Goal: Task Accomplishment & Management: Use online tool/utility

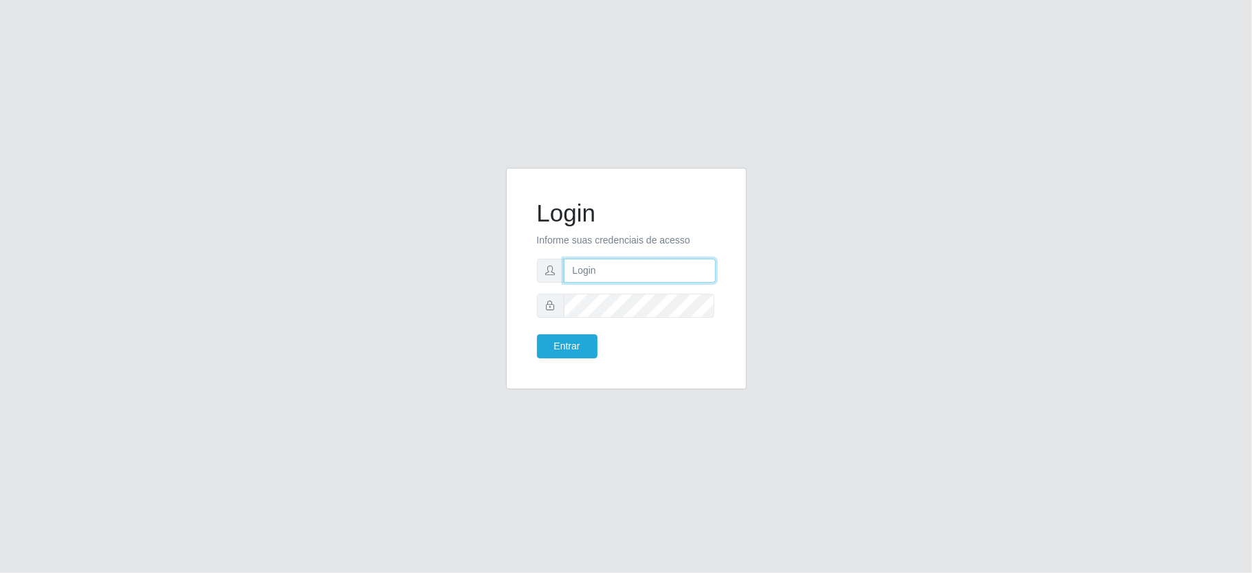
click at [614, 267] on input "text" at bounding box center [640, 270] width 152 height 24
type input "[PERSON_NAME]"
click at [537, 334] on button "Entrar" at bounding box center [567, 346] width 60 height 24
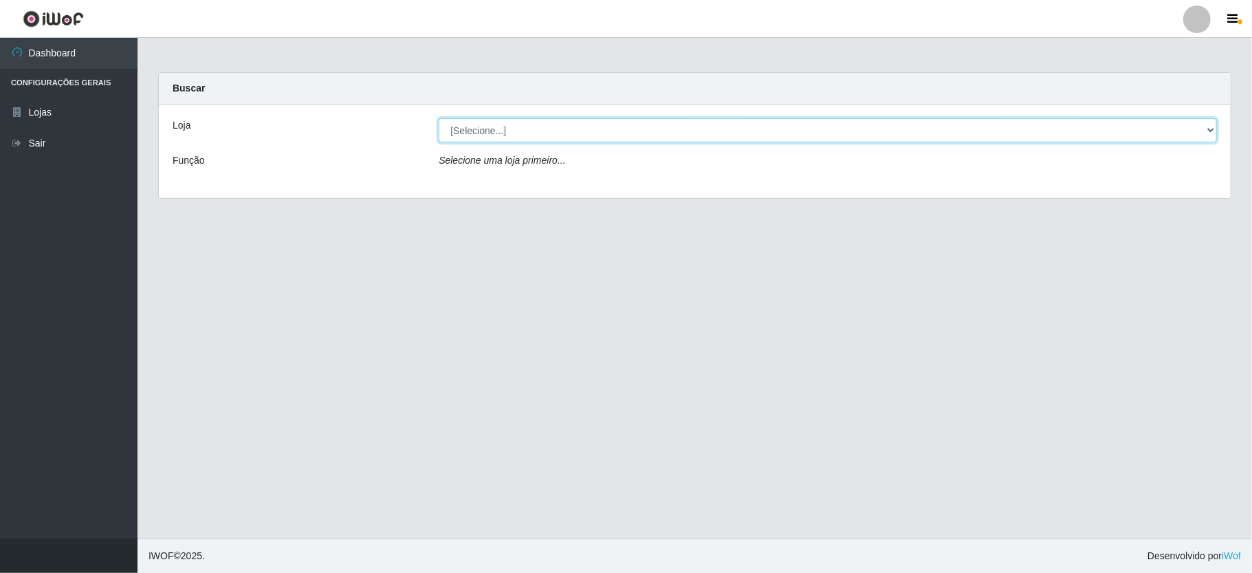
click at [511, 135] on select "[Selecione...] Ideal - Conceição" at bounding box center [828, 130] width 778 height 24
select select "231"
click at [439, 118] on select "[Selecione...] Ideal - Conceição" at bounding box center [828, 130] width 778 height 24
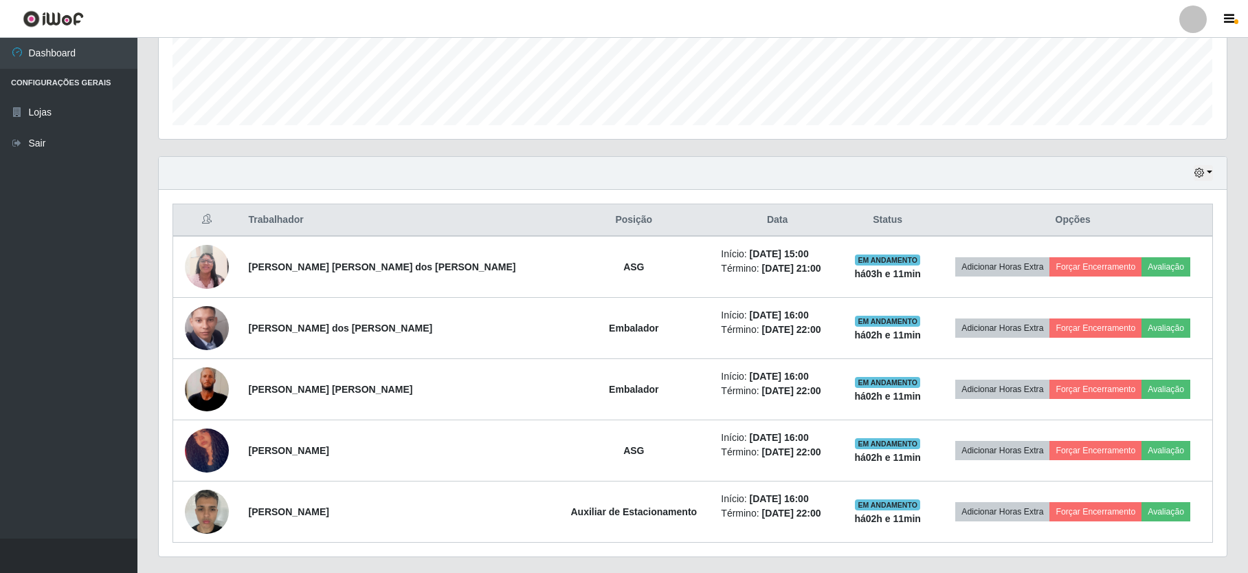
scroll to position [405, 0]
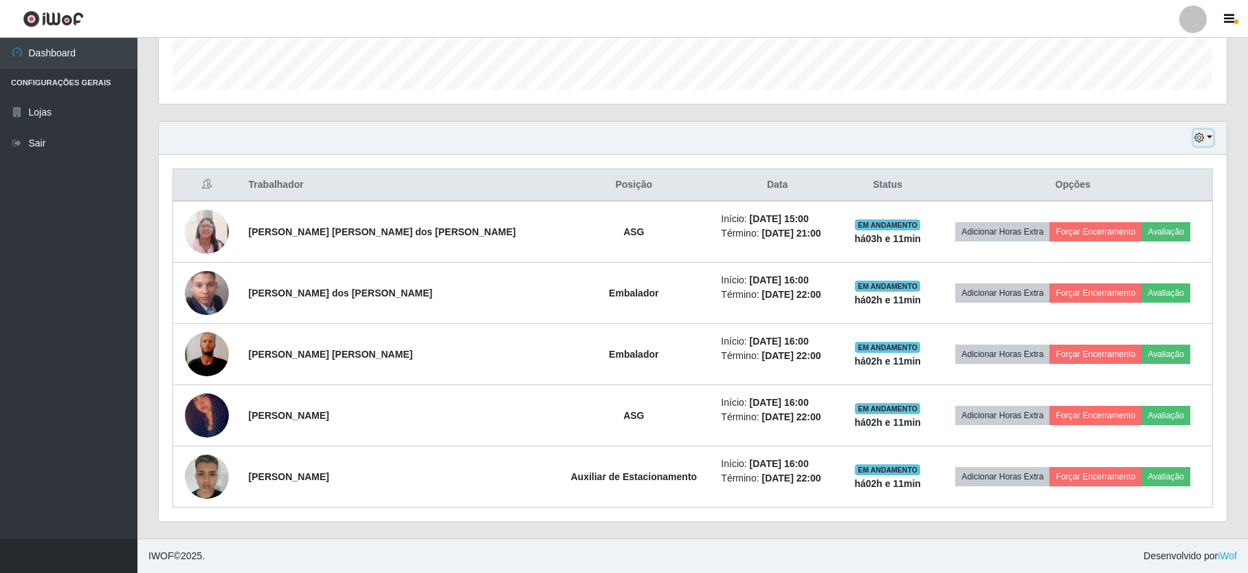
click at [1200, 139] on icon "button" at bounding box center [1200, 138] width 10 height 10
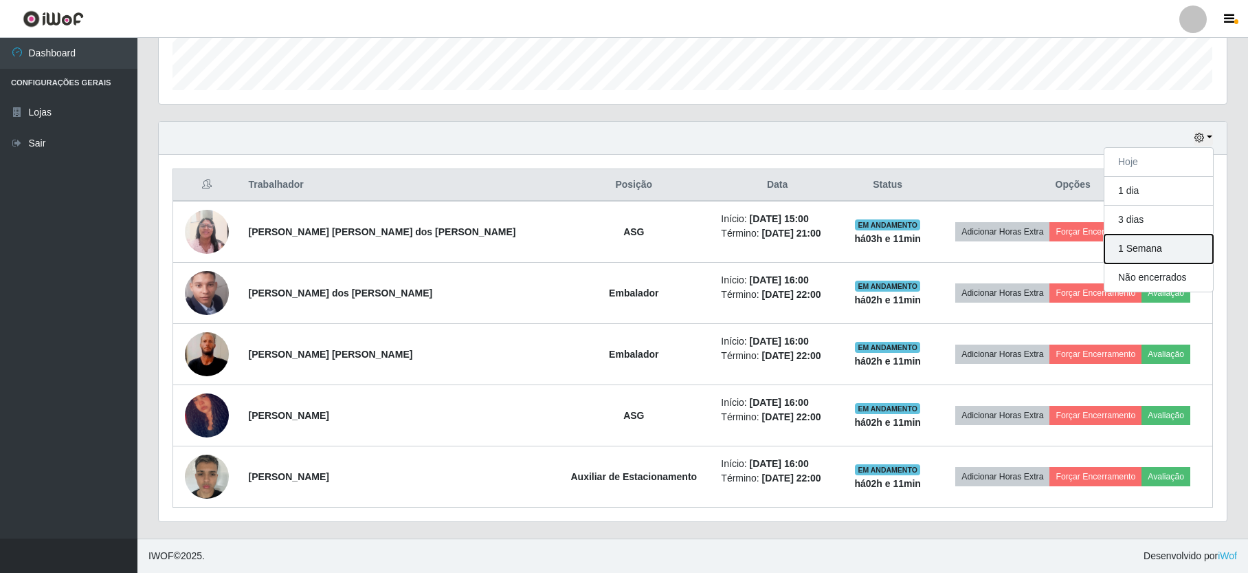
click at [1140, 249] on button "1 Semana" at bounding box center [1159, 248] width 109 height 29
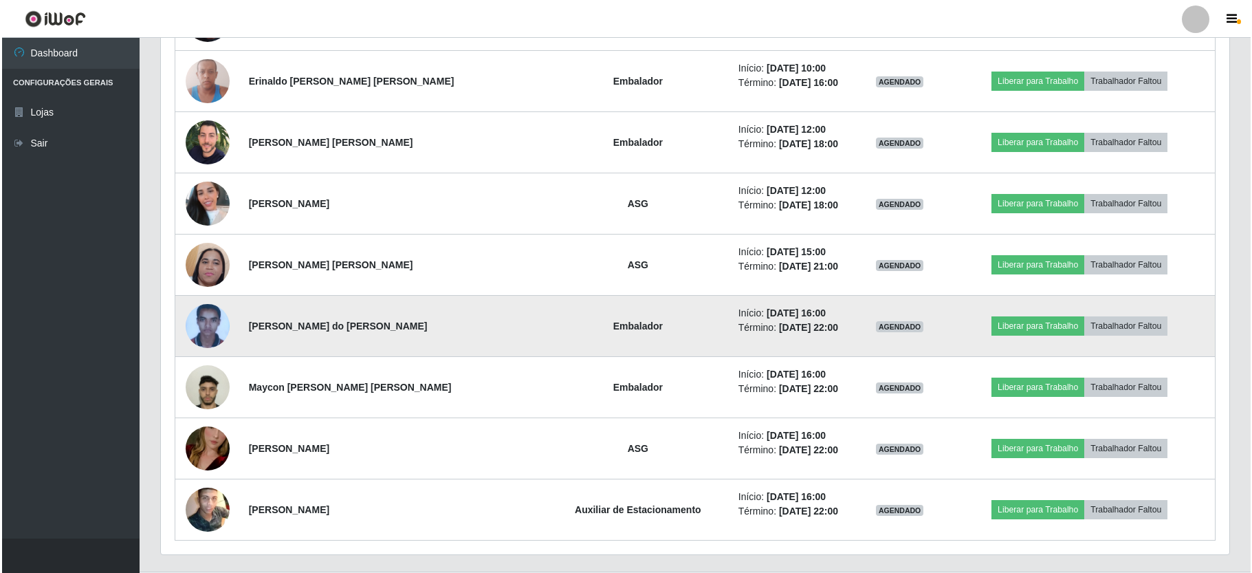
scroll to position [4950, 0]
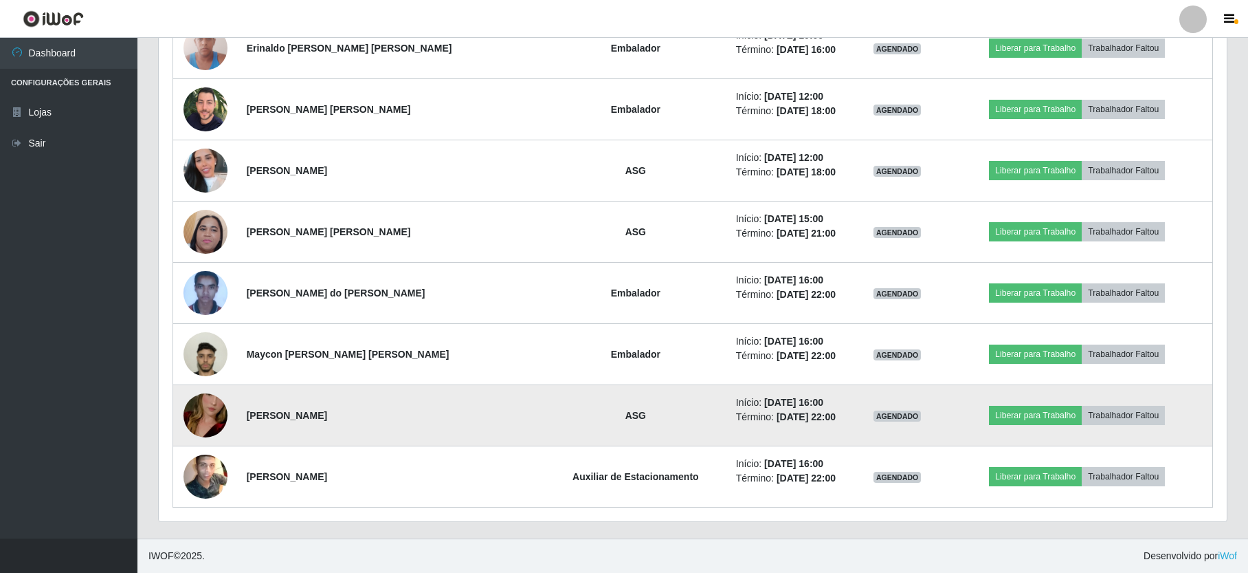
click at [217, 410] on img at bounding box center [206, 415] width 44 height 78
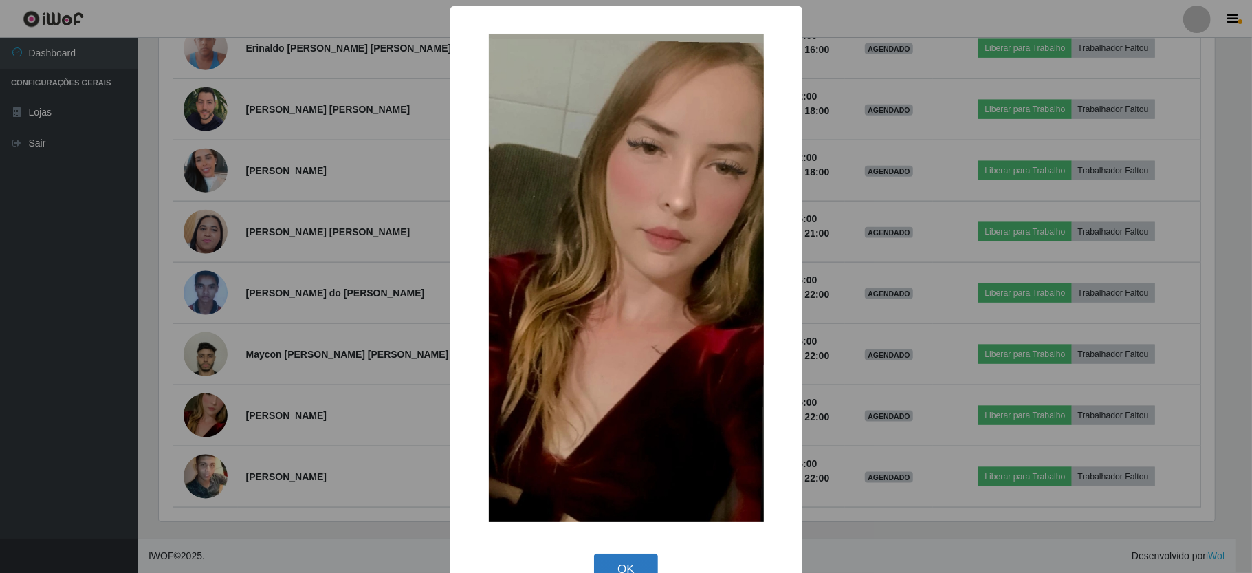
click at [612, 568] on button "OK" at bounding box center [626, 569] width 64 height 32
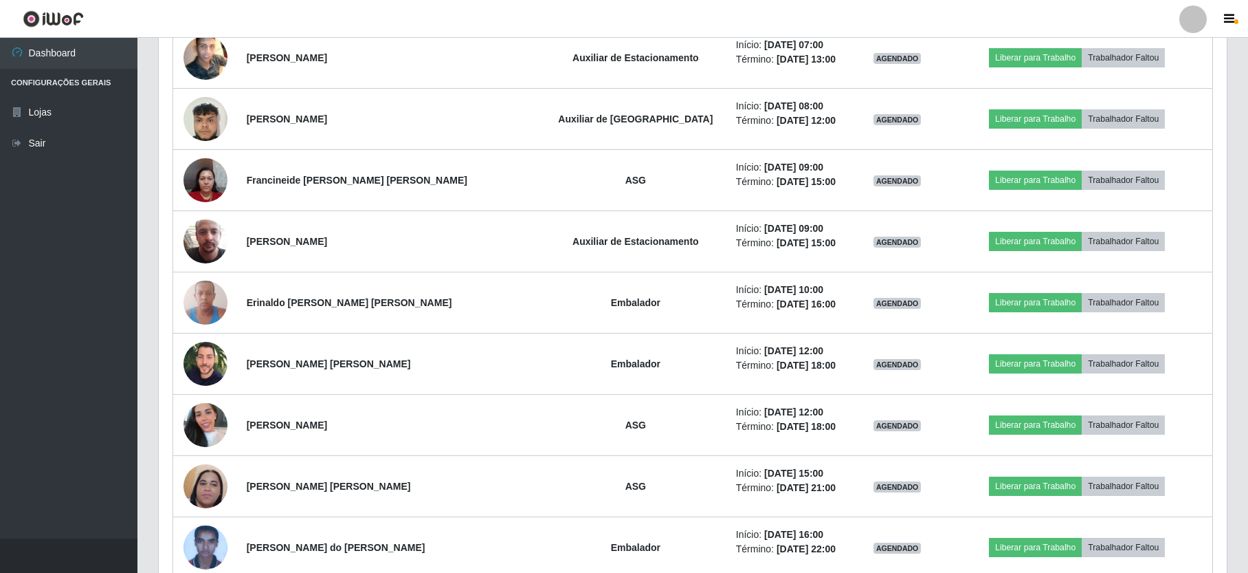
scroll to position [4491, 0]
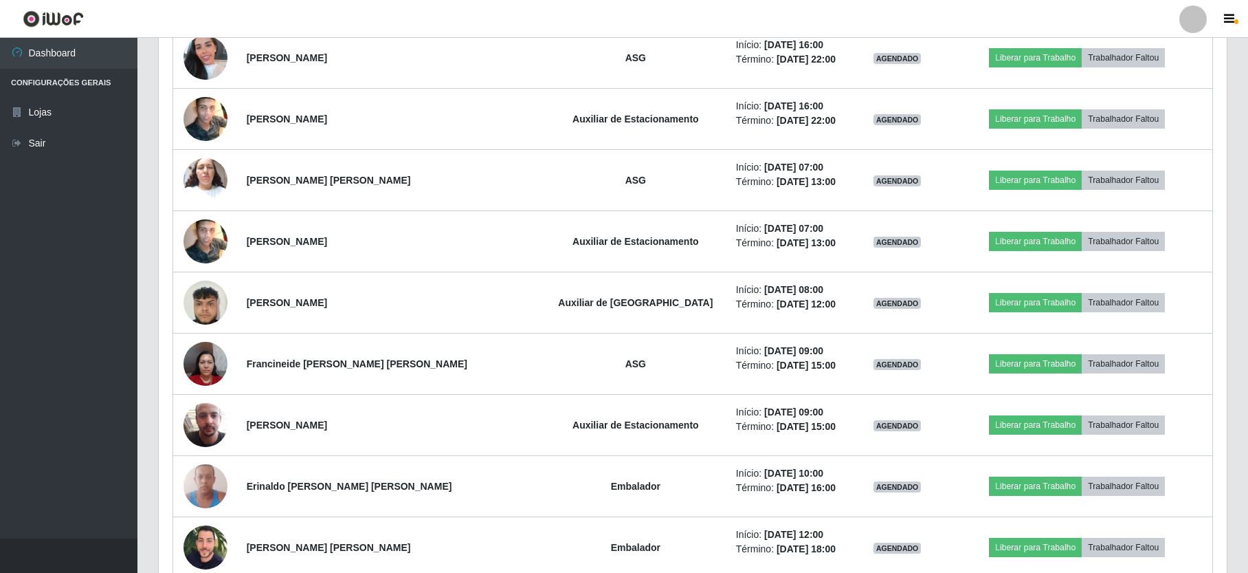
click at [1200, 21] on div at bounding box center [1193, 18] width 27 height 27
click at [1176, 110] on button "Sair" at bounding box center [1167, 107] width 124 height 28
